Goal: Task Accomplishment & Management: Complete application form

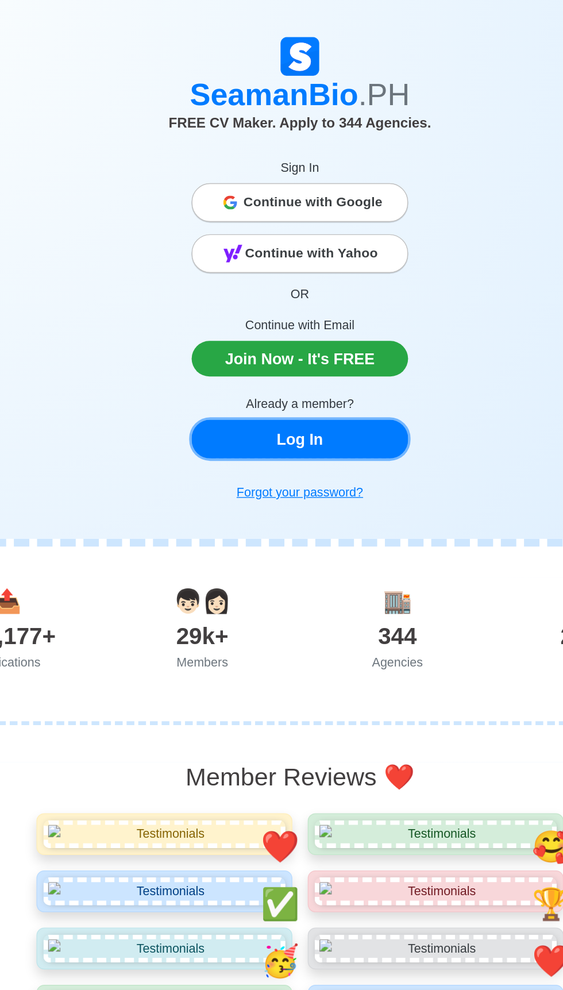
click at [328, 328] on link "Log In" at bounding box center [281, 326] width 161 height 29
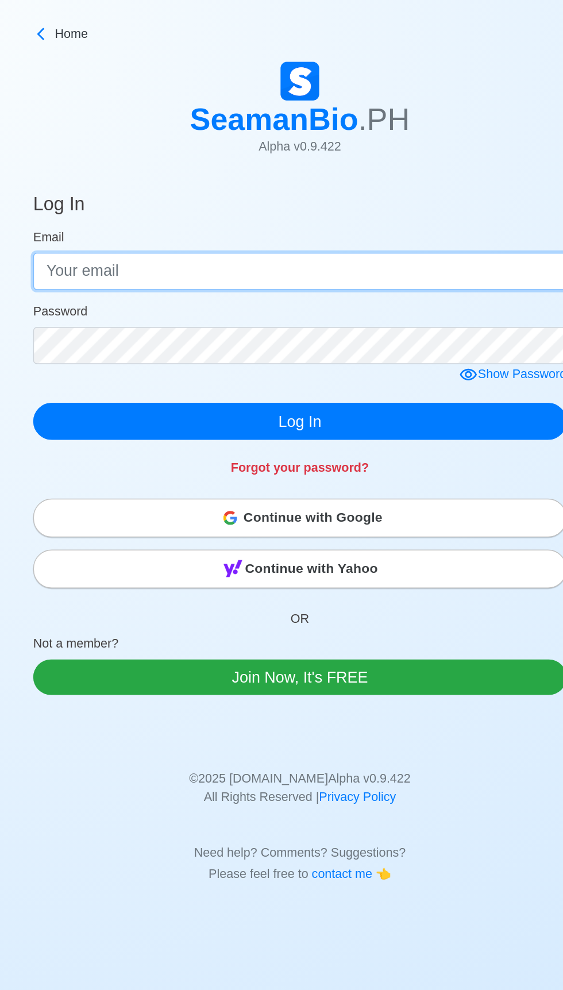
click at [329, 203] on input "Email" at bounding box center [281, 202] width 397 height 28
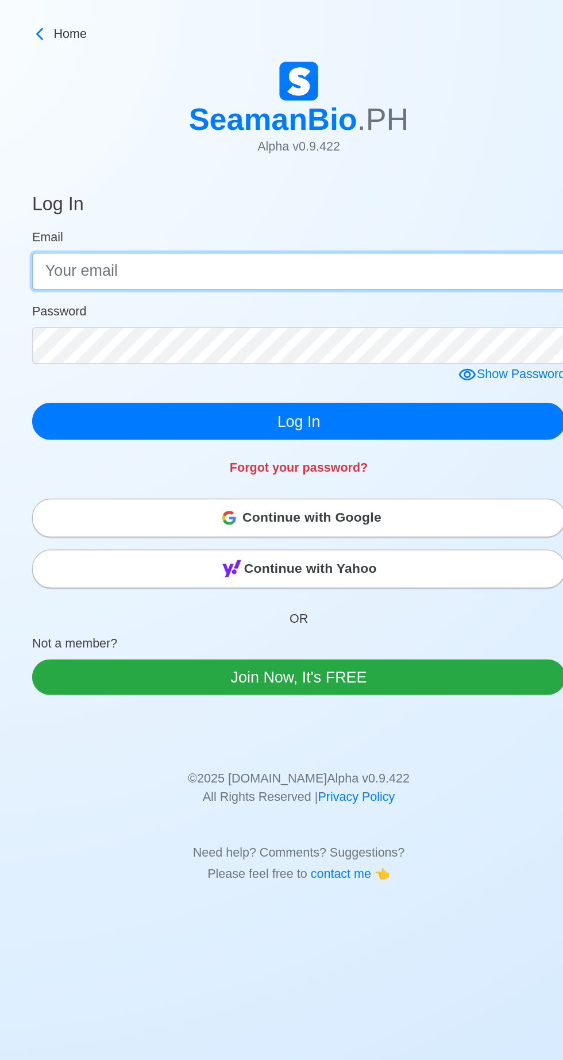
click at [333, 205] on input "Email" at bounding box center [281, 202] width 397 height 28
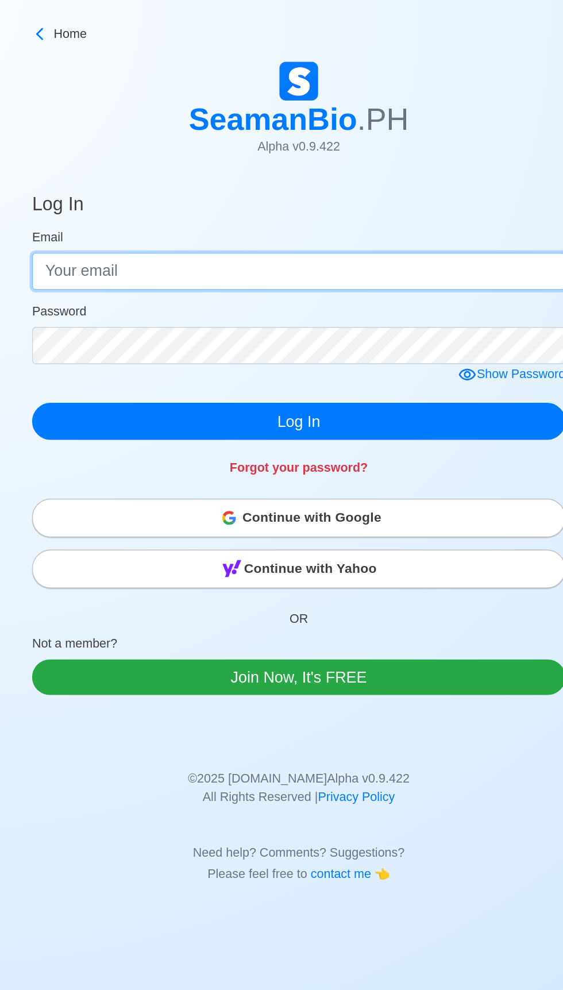
type input "[EMAIL_ADDRESS][DOMAIN_NAME]"
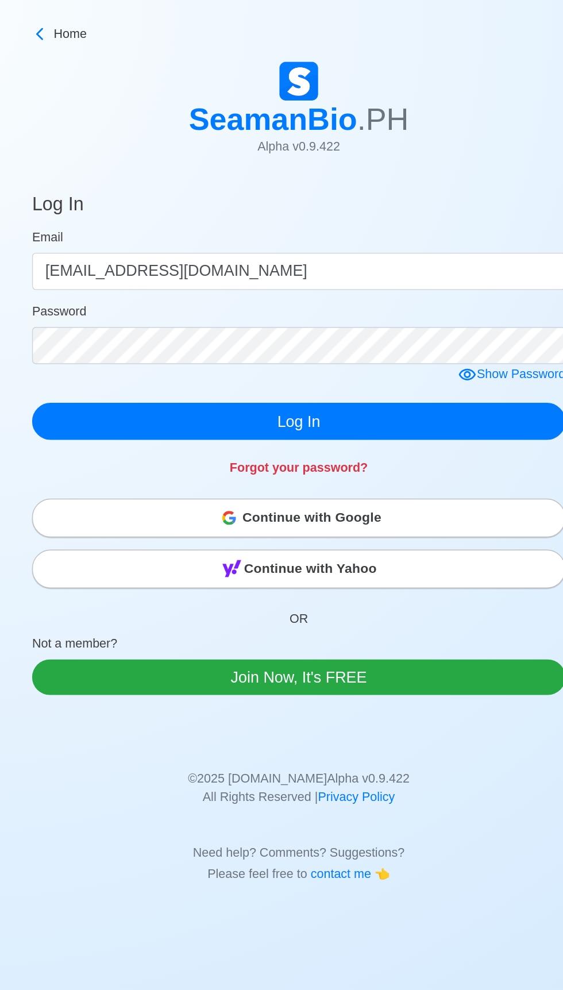
click button "Log In" at bounding box center [281, 313] width 397 height 28
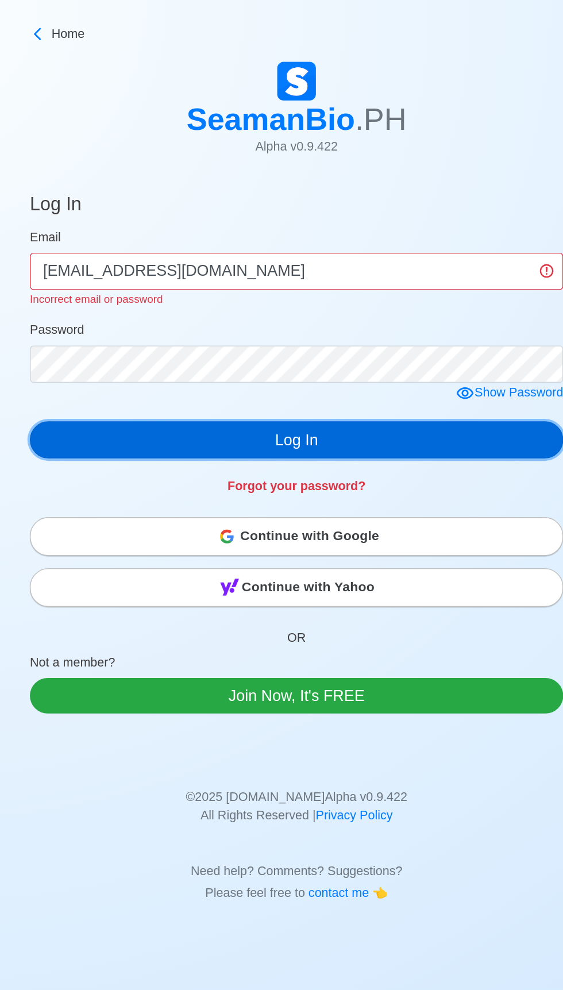
click at [405, 324] on button "Log In" at bounding box center [281, 327] width 397 height 28
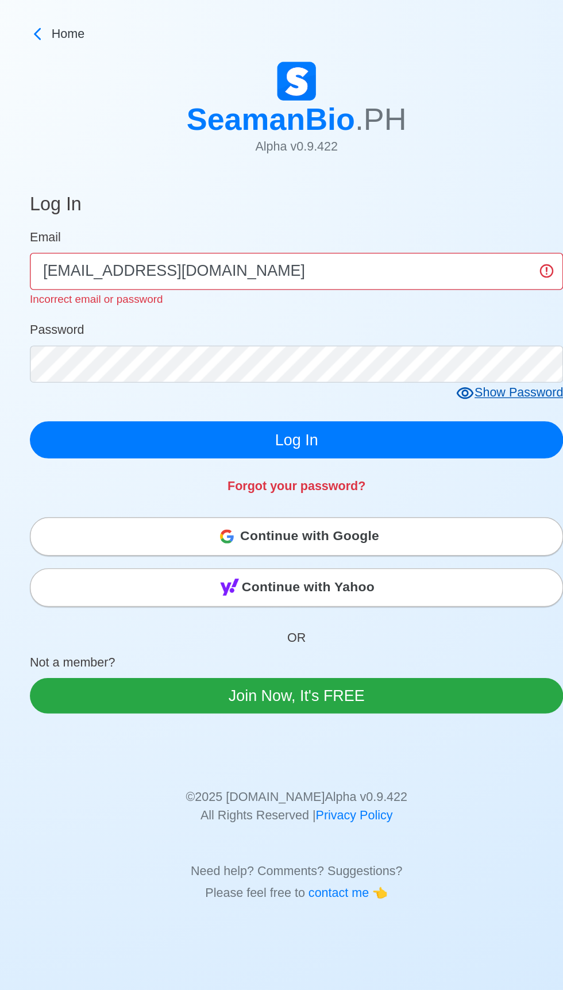
click at [418, 291] on div "Show Password" at bounding box center [440, 292] width 80 height 14
click at [418, 294] on div "Hide Password" at bounding box center [442, 292] width 76 height 14
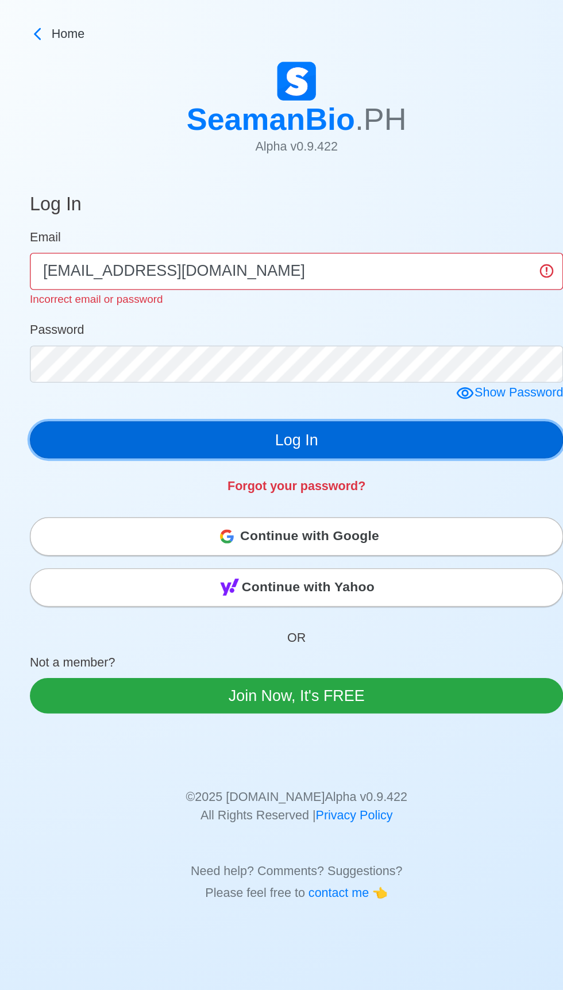
click at [392, 324] on button "Log In" at bounding box center [281, 327] width 397 height 28
click at [390, 336] on button "Log In" at bounding box center [281, 327] width 397 height 28
click at [401, 333] on button "Log In" at bounding box center [281, 327] width 397 height 28
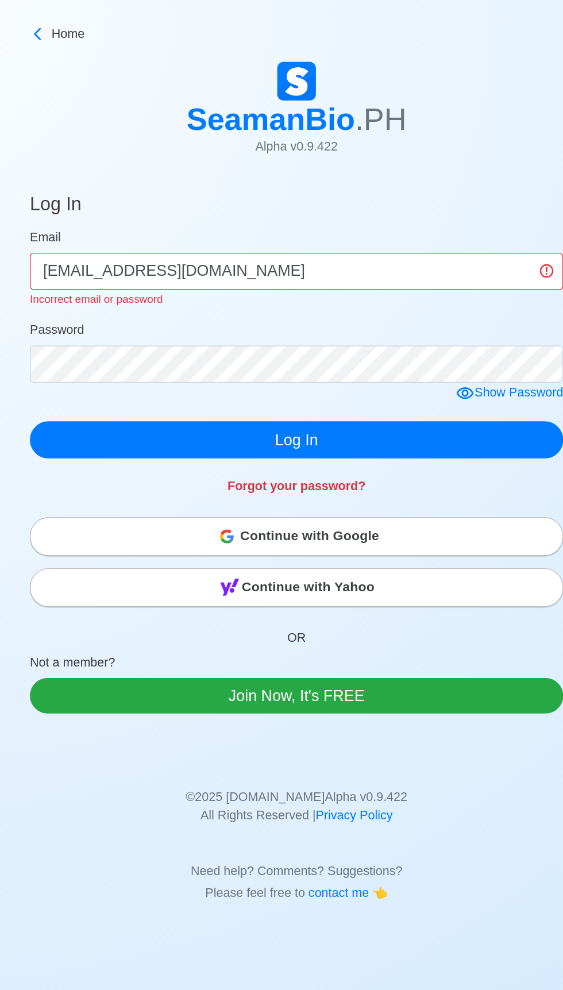
click at [379, 401] on div "Continue with Google" at bounding box center [281, 398] width 395 height 23
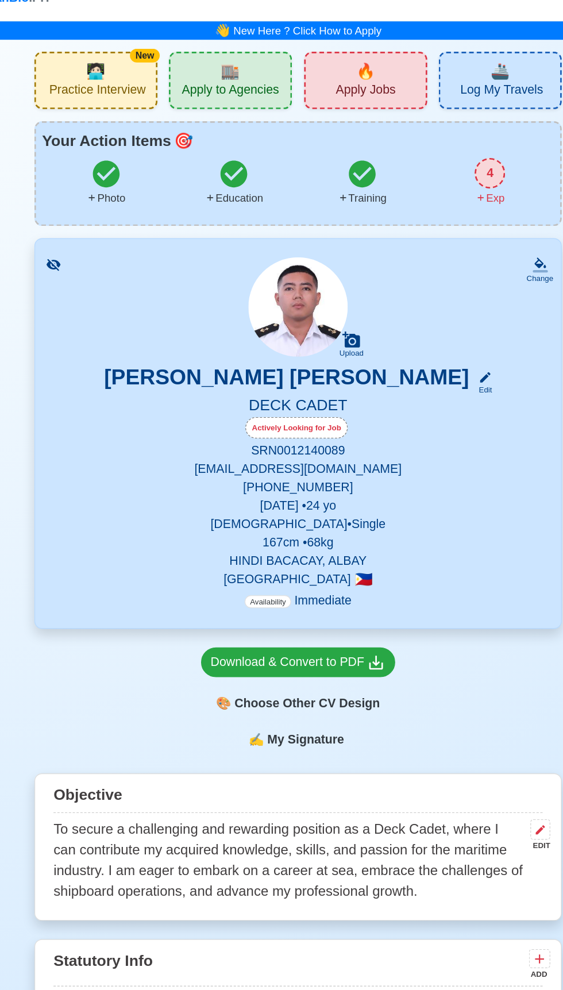
click at [268, 92] on div "🏬 Apply to Agencies" at bounding box center [230, 78] width 93 height 43
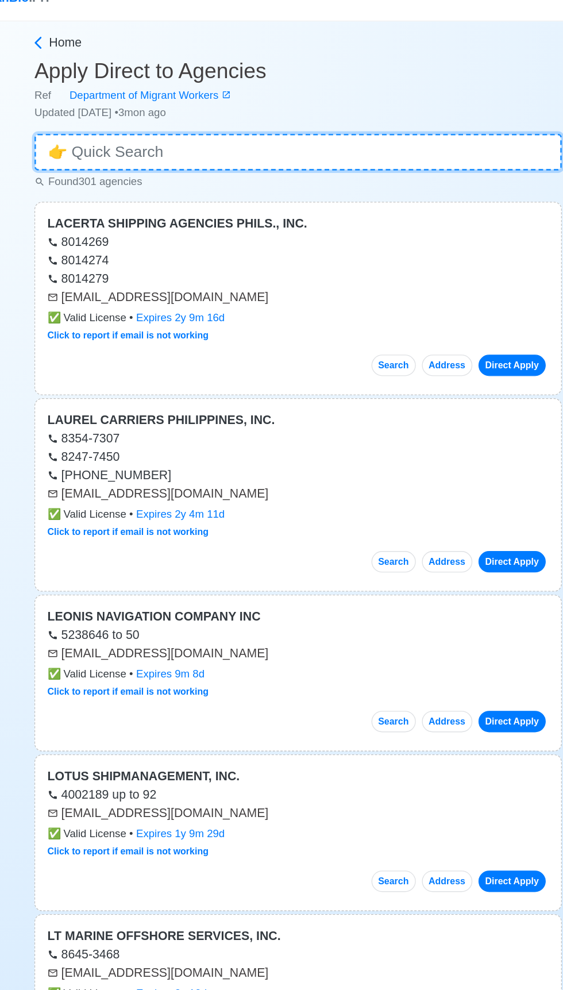
click at [331, 133] on input at bounding box center [281, 133] width 397 height 28
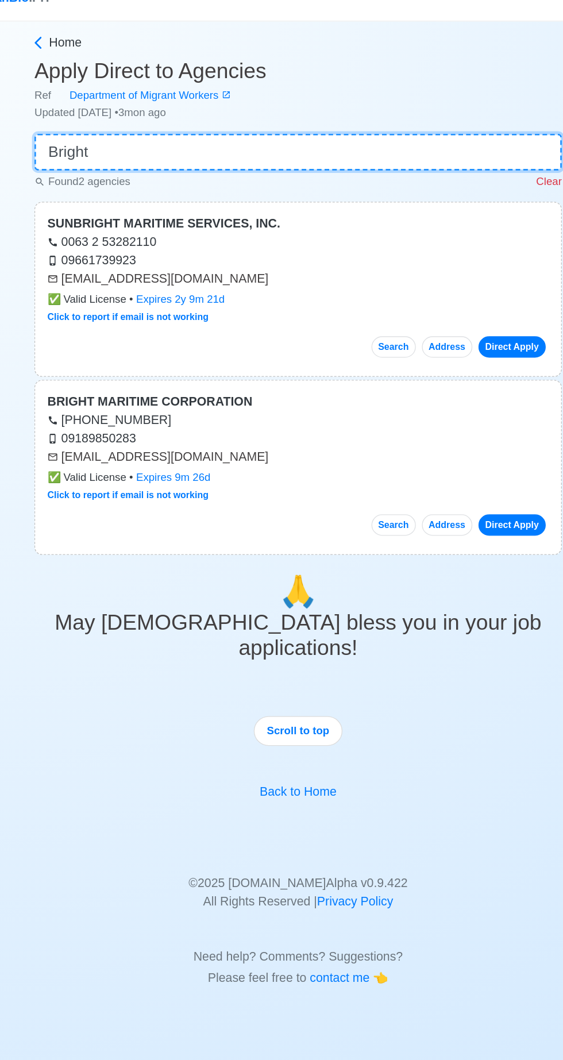
type input "Bright"
click at [282, 338] on div "[PHONE_NUMBER]" at bounding box center [281, 335] width 377 height 14
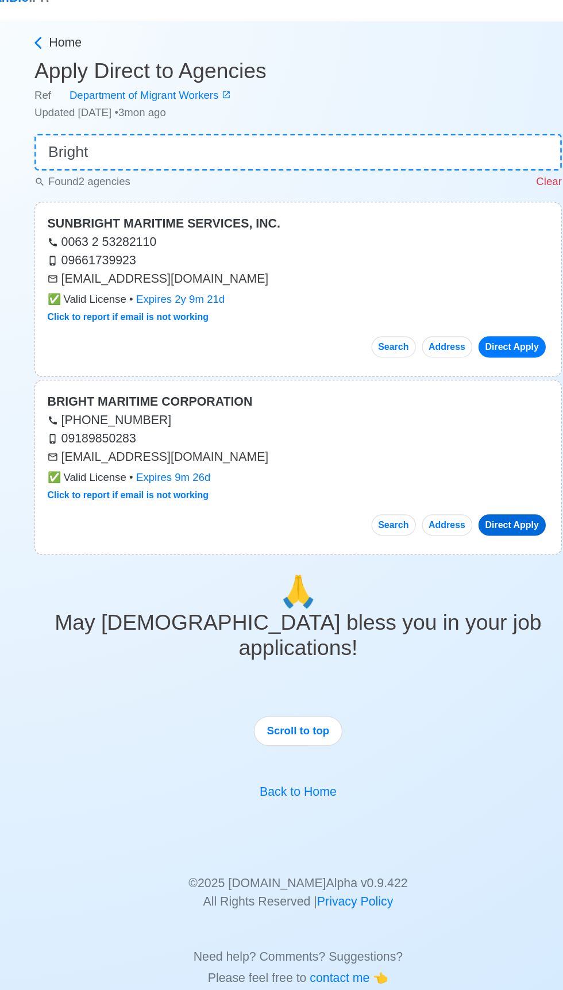
click at [448, 410] on link "Direct Apply" at bounding box center [442, 413] width 51 height 16
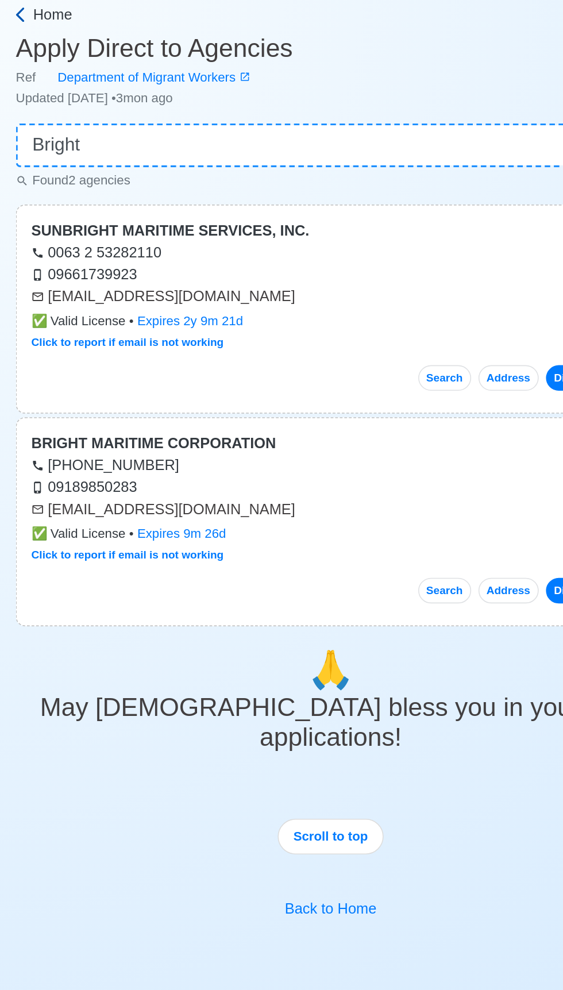
click at [90, 48] on icon at bounding box center [85, 50] width 11 height 11
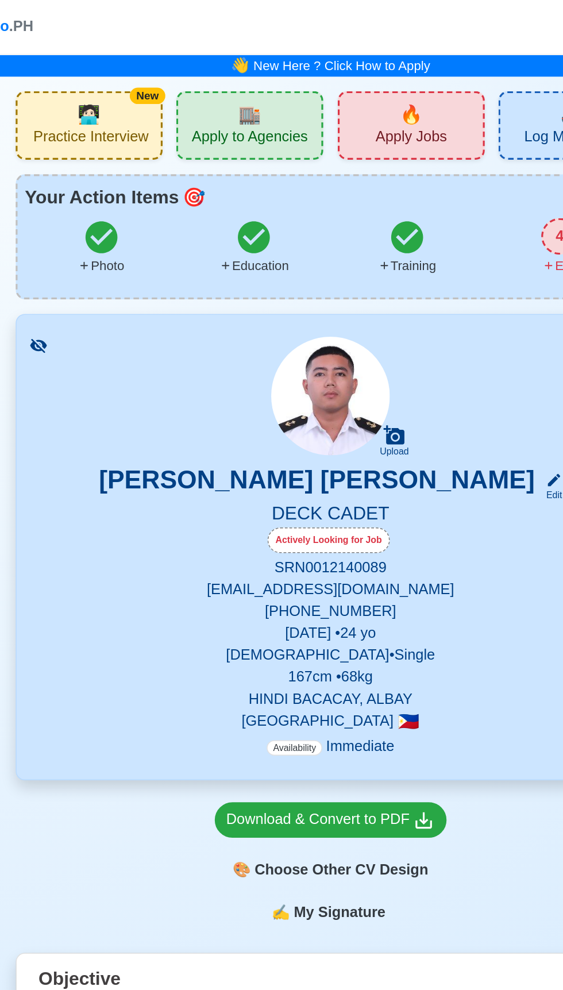
click at [353, 83] on span "Apply Jobs" at bounding box center [332, 87] width 45 height 14
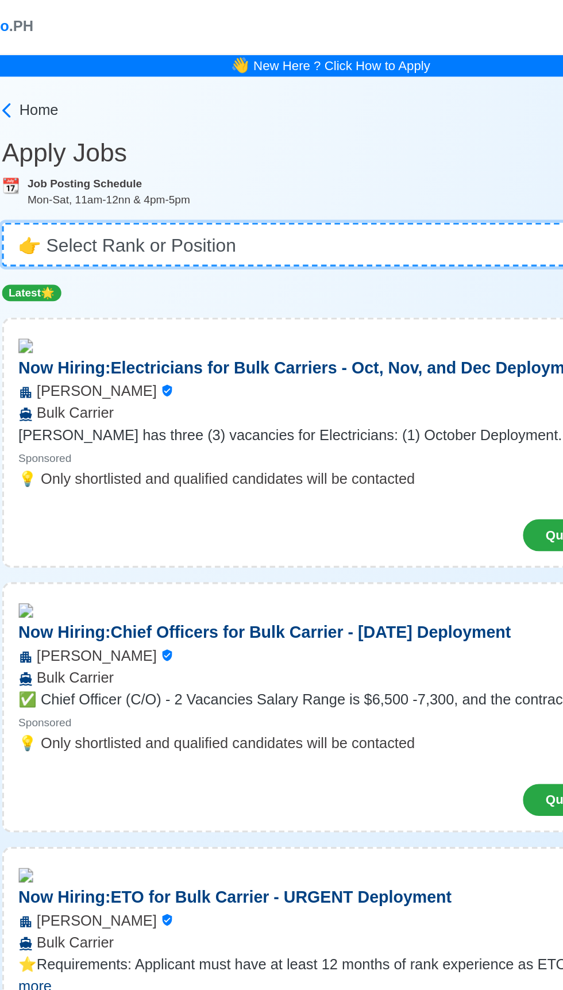
click at [314, 153] on select "👉 Select Rank or Position Master Chief Officer 2nd Officer 3rd Officer Junior O…" at bounding box center [282, 154] width 414 height 28
select select "Cadet"
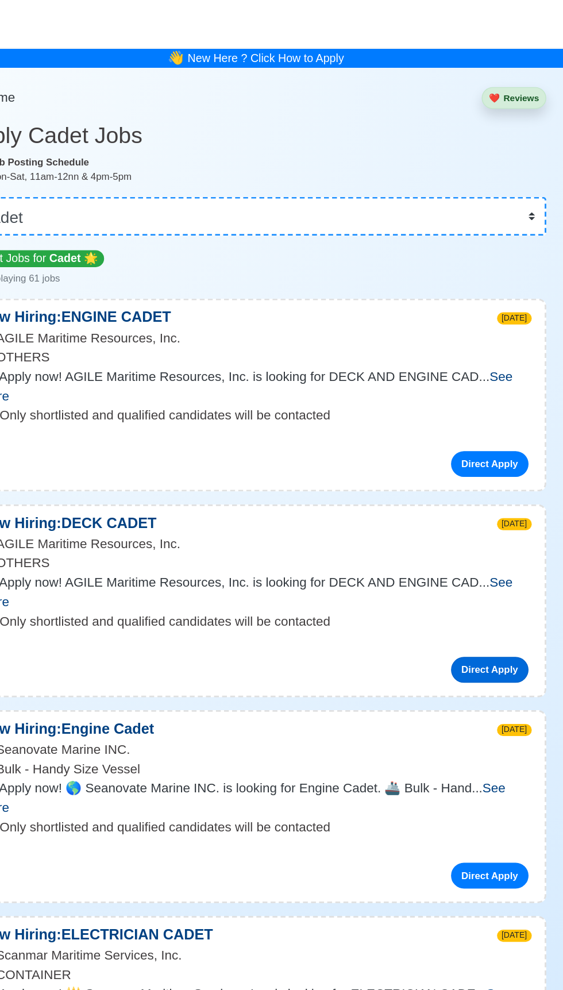
click at [461, 468] on link "Direct Apply" at bounding box center [448, 477] width 55 height 18
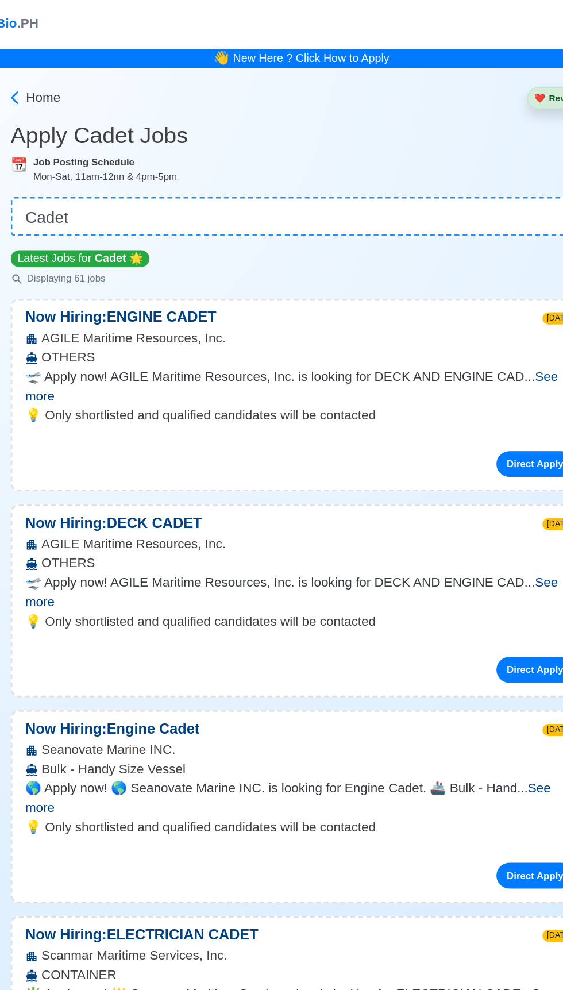
click at [448, 289] on p "💡 Only shortlisted and qualified candidates will be contacted" at bounding box center [281, 296] width 393 height 14
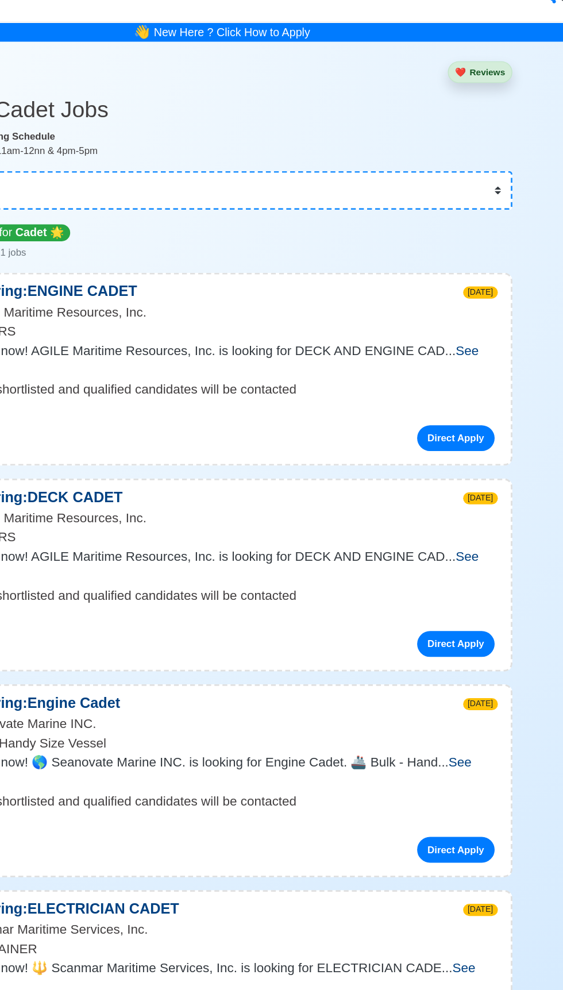
click at [461, 272] on span "See more" at bounding box center [274, 275] width 379 height 24
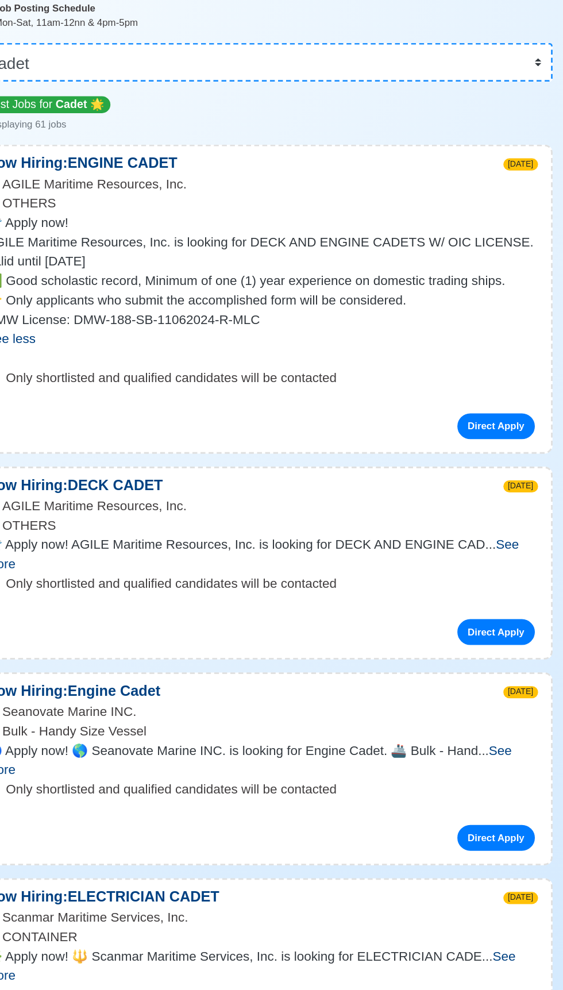
click at [460, 495] on span "See more" at bounding box center [274, 504] width 379 height 24
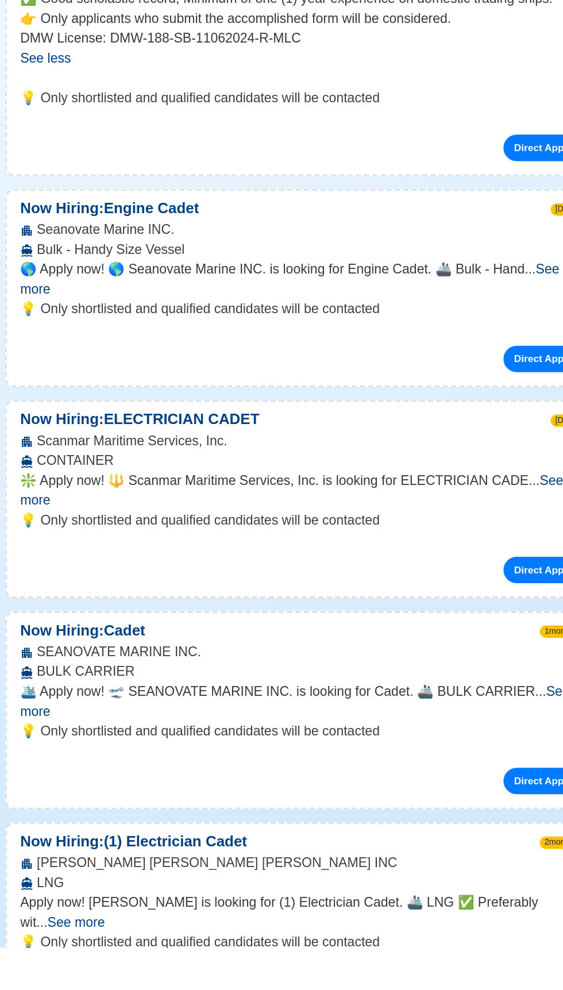
scroll to position [207, 0]
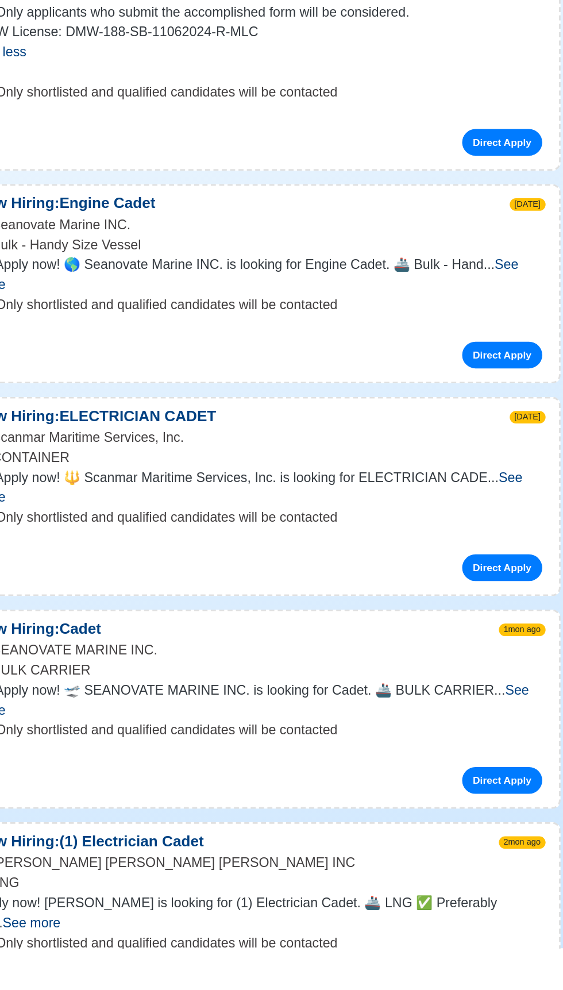
click at [449, 807] on span "See more" at bounding box center [276, 819] width 382 height 24
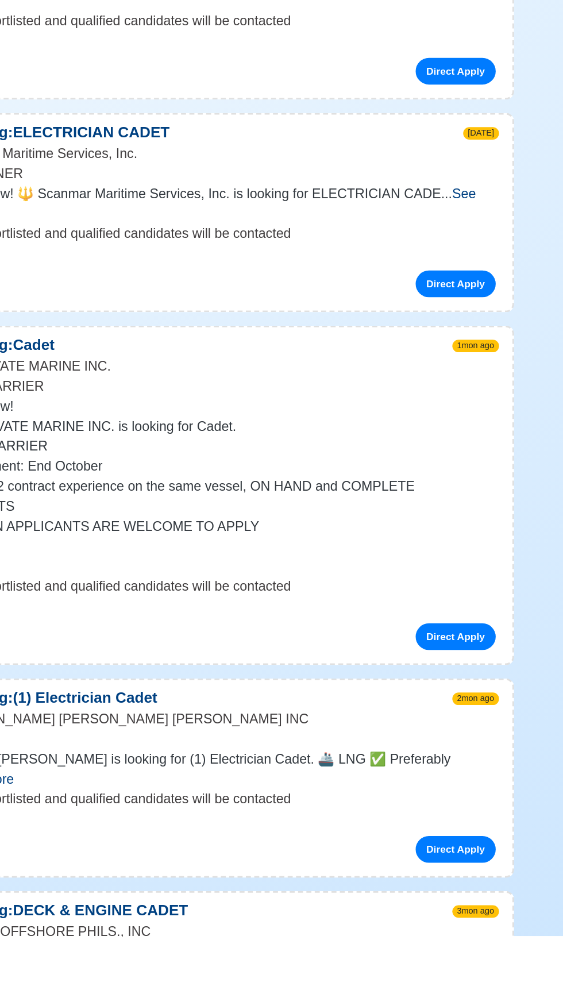
scroll to position [395, 0]
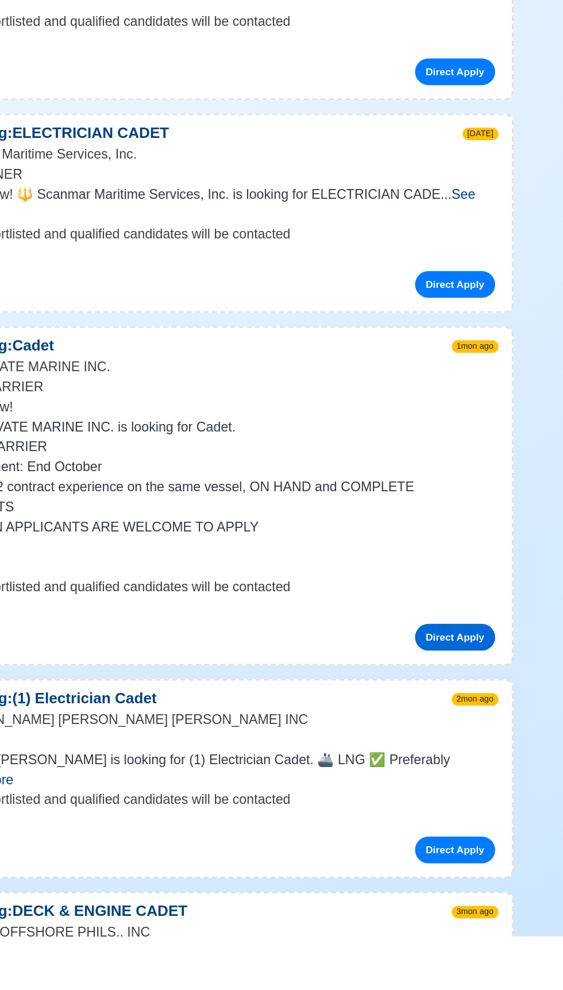
click at [466, 775] on link "Direct Apply" at bounding box center [448, 784] width 55 height 18
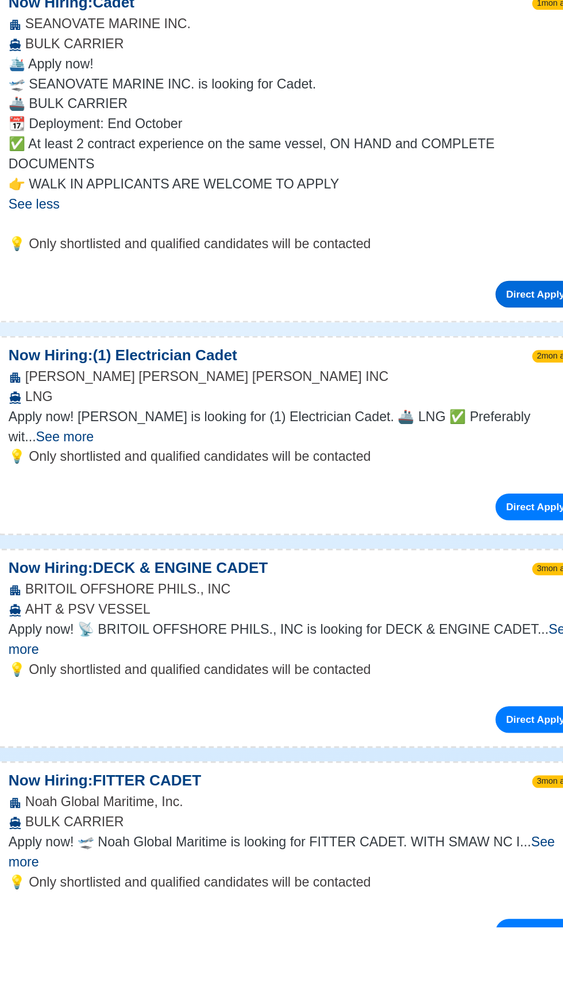
scroll to position [625, 0]
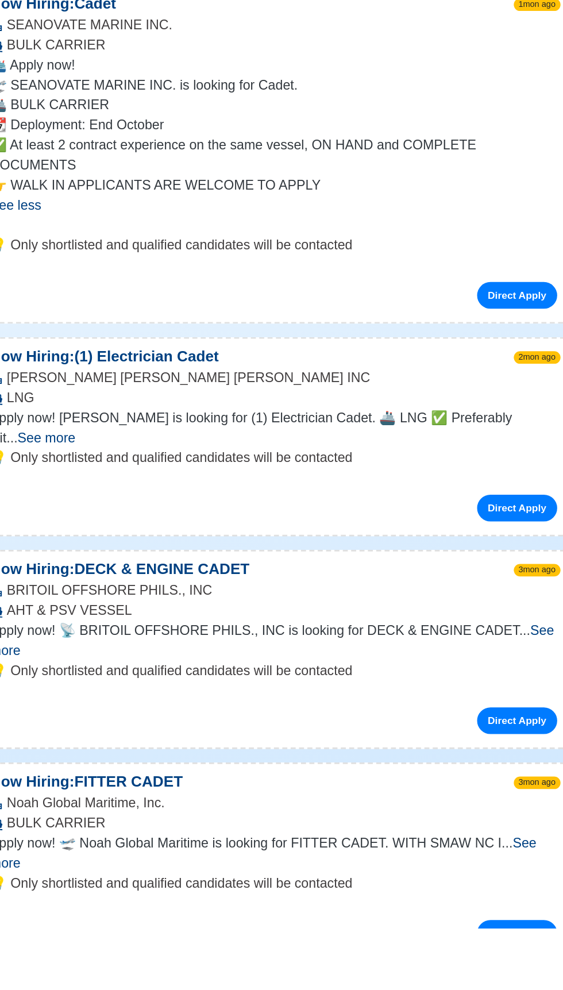
click at [455, 780] on span "See more" at bounding box center [279, 792] width 388 height 24
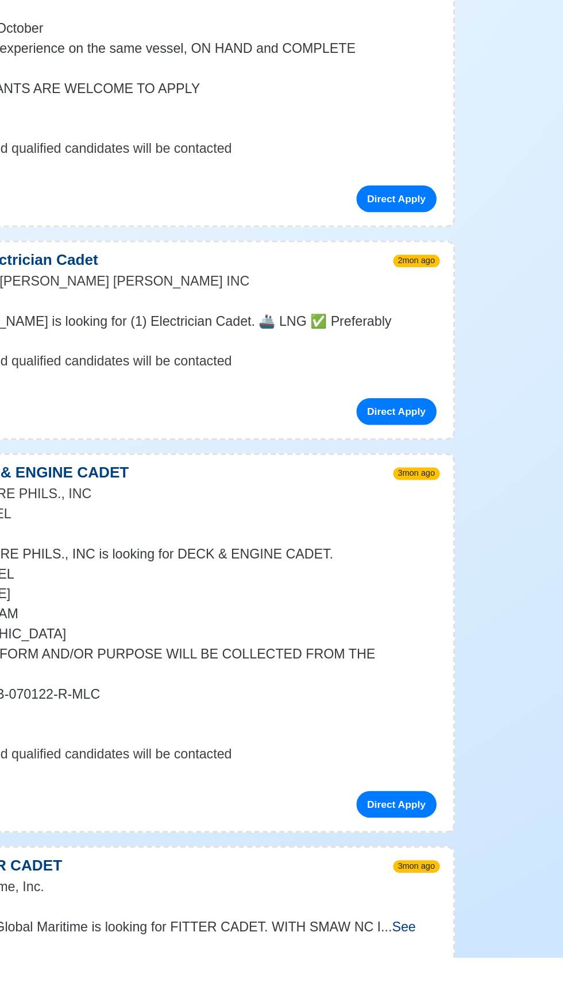
scroll to position [711, 0]
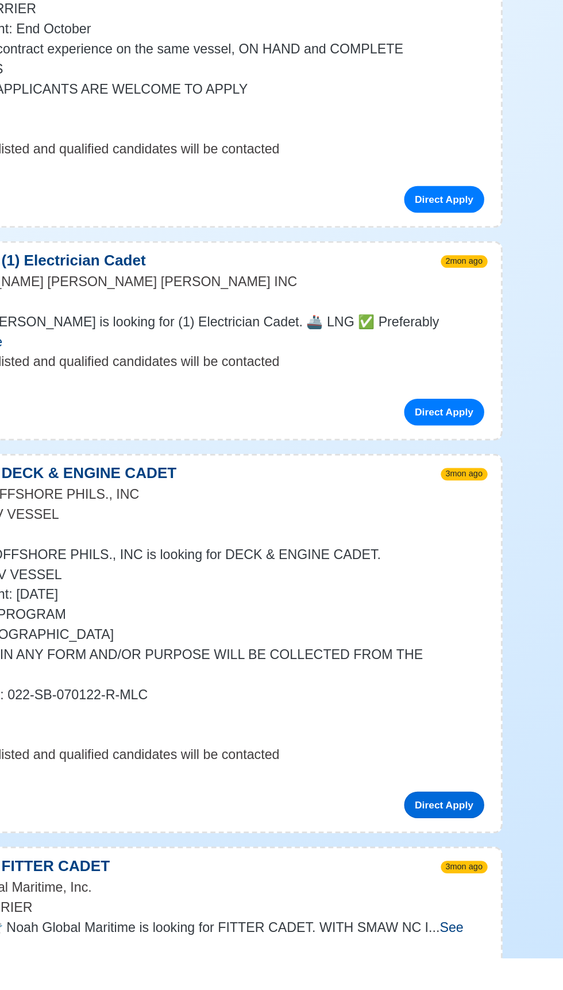
click at [467, 875] on link "Direct Apply" at bounding box center [448, 884] width 55 height 18
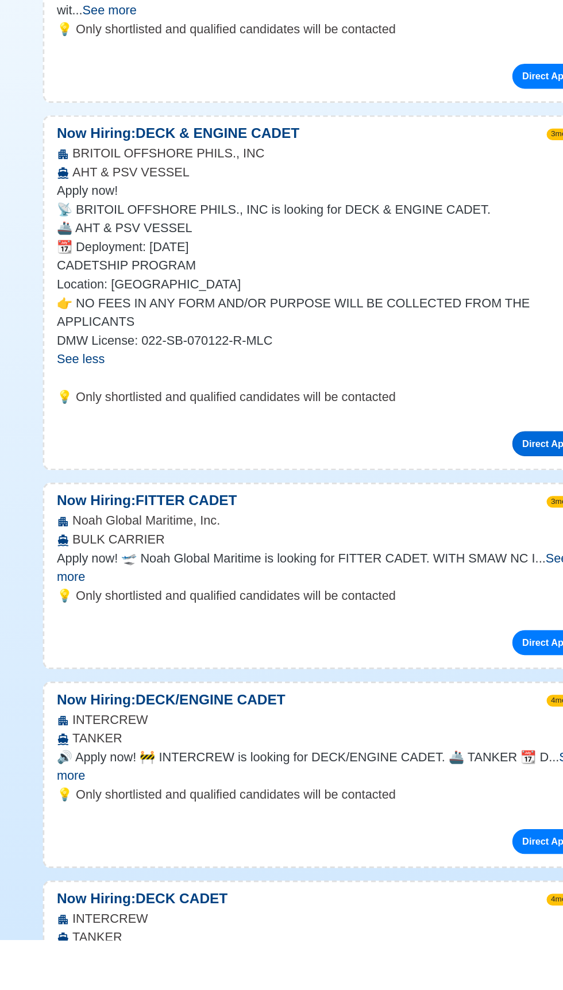
scroll to position [971, 0]
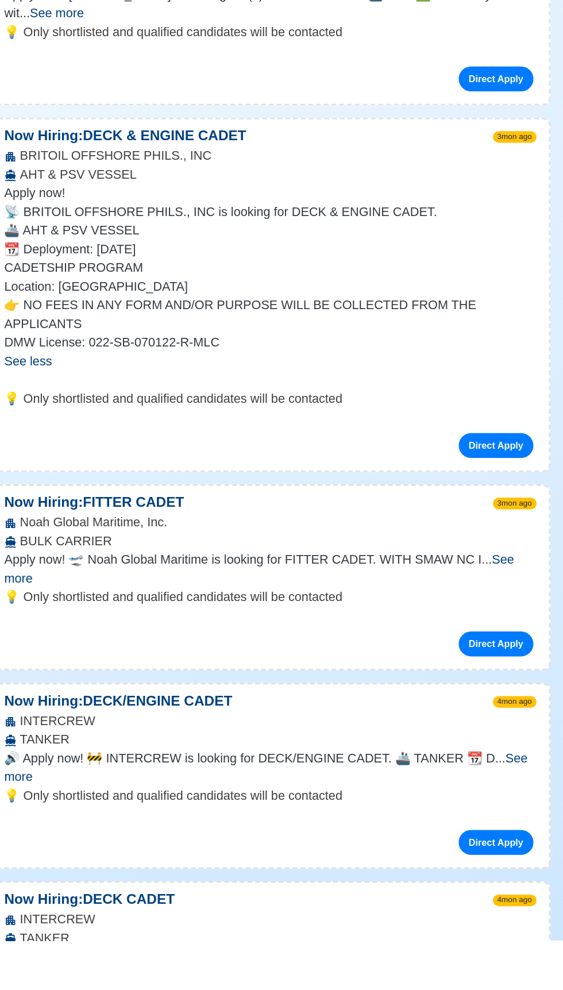
click at [447, 850] on span "See more" at bounding box center [278, 862] width 386 height 24
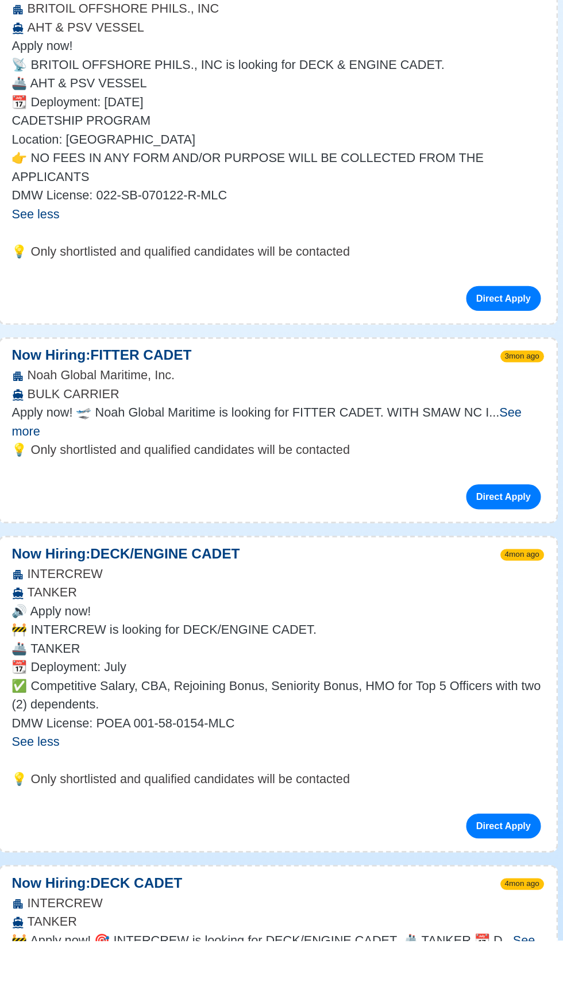
scroll to position [1083, 0]
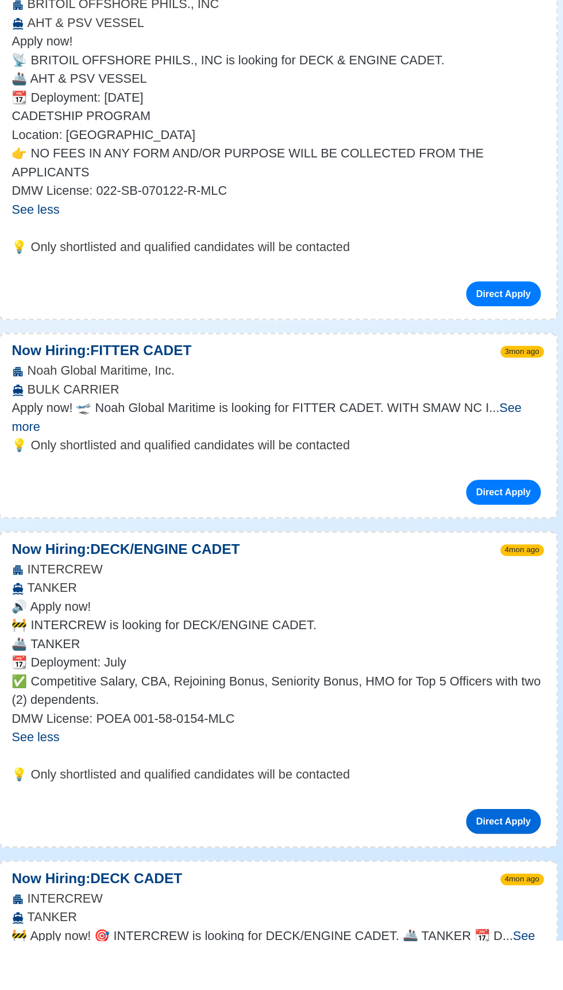
click at [460, 893] on link "Direct Apply" at bounding box center [448, 902] width 55 height 18
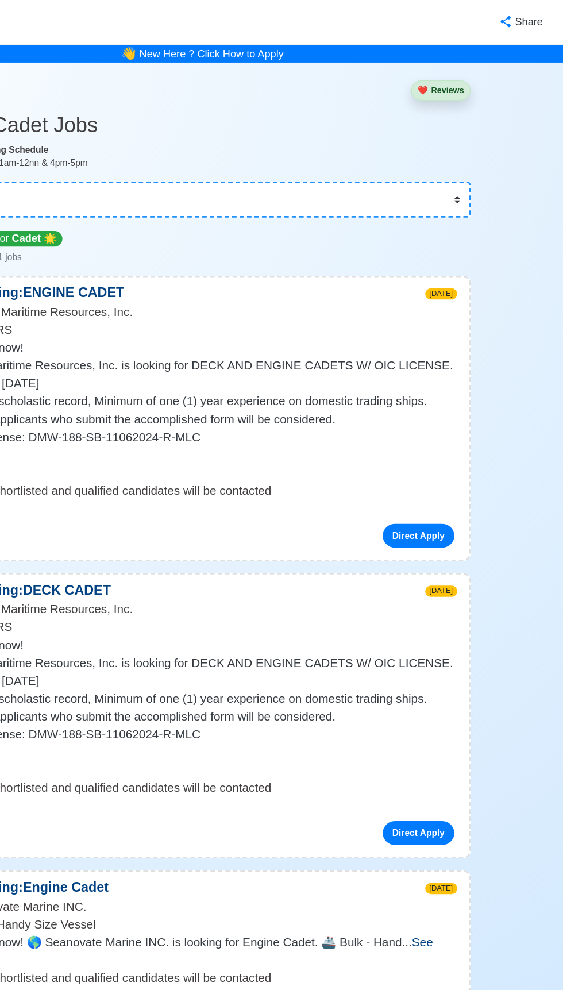
scroll to position [0, 0]
